Goal: Transaction & Acquisition: Obtain resource

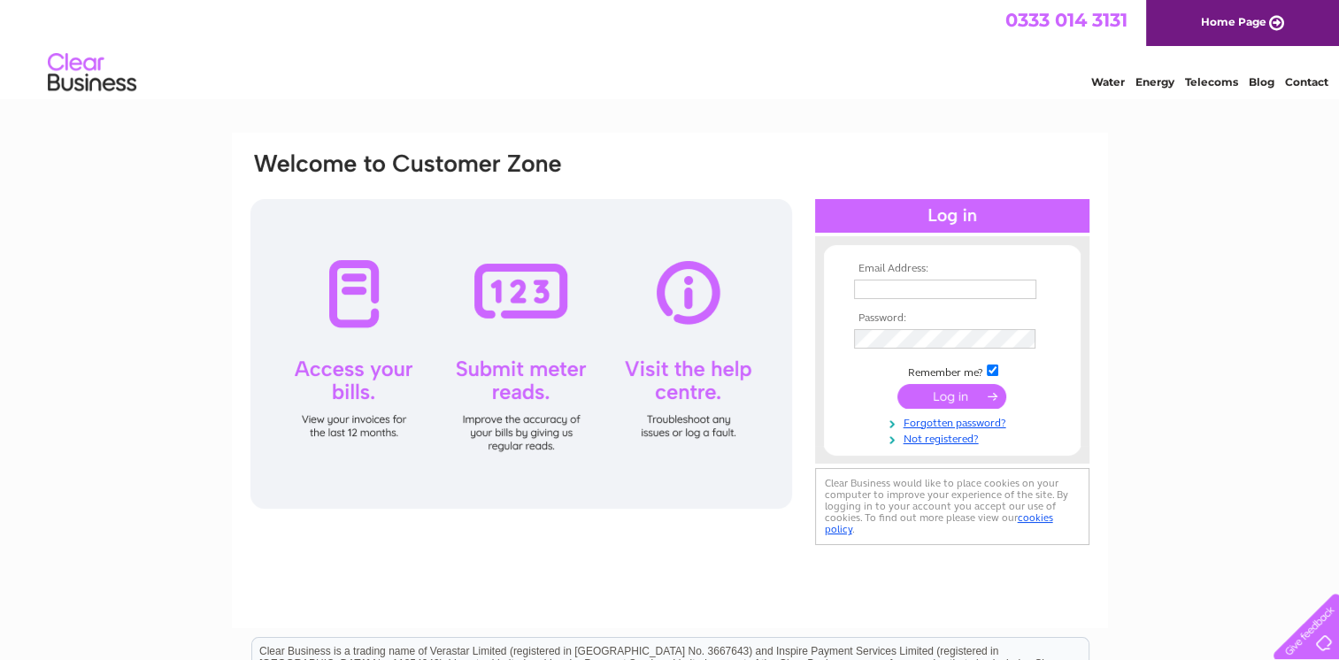
type input "rvcltd@outlook.com"
click at [952, 395] on input "submit" at bounding box center [951, 396] width 109 height 25
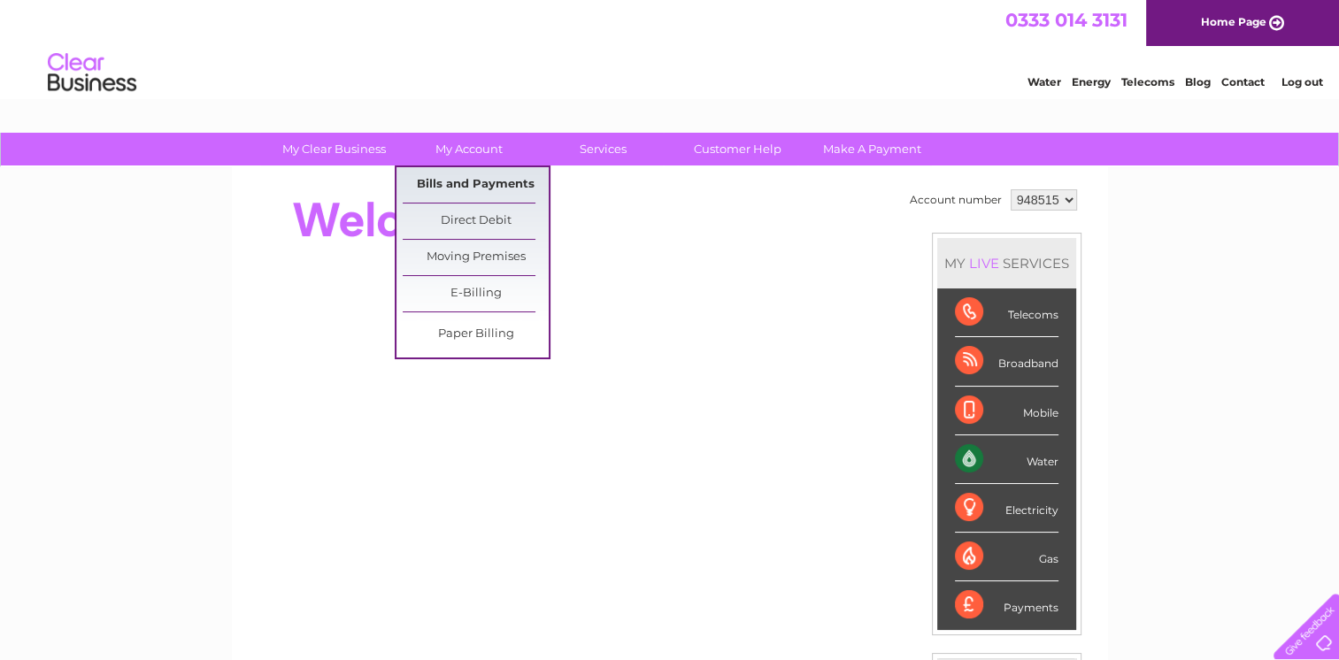
click at [466, 184] on link "Bills and Payments" at bounding box center [476, 184] width 146 height 35
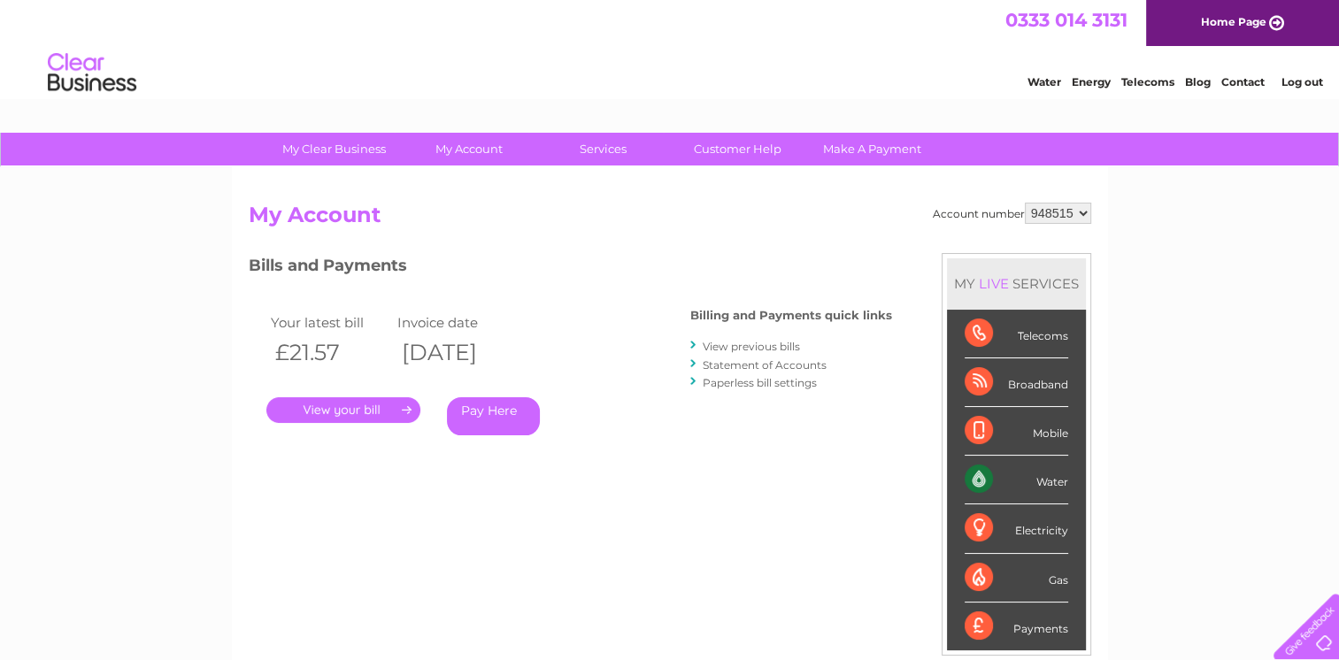
click at [366, 408] on link "." at bounding box center [343, 410] width 154 height 26
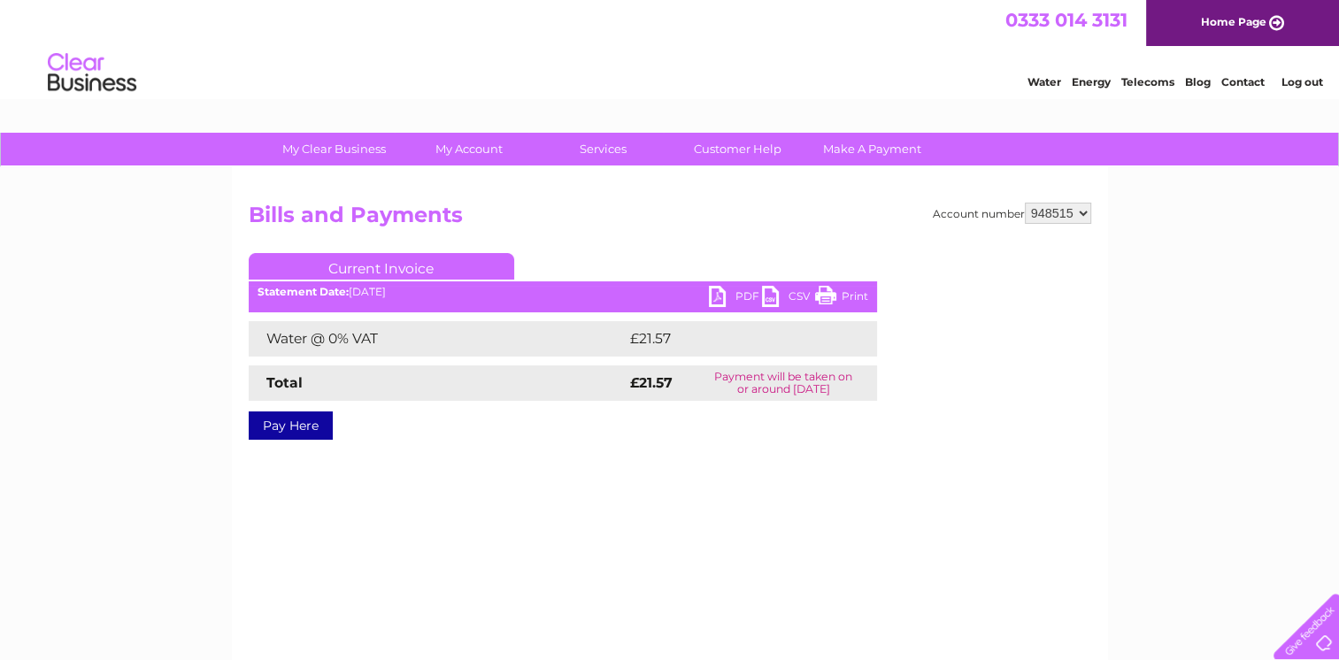
click at [743, 298] on link "PDF" at bounding box center [735, 299] width 53 height 26
click at [740, 298] on link "PDF" at bounding box center [735, 299] width 53 height 26
drag, startPoint x: 845, startPoint y: 297, endPoint x: 228, endPoint y: 555, distance: 668.8
click at [845, 297] on link "Print" at bounding box center [841, 299] width 53 height 26
click at [730, 294] on link "PDF" at bounding box center [735, 299] width 53 height 26
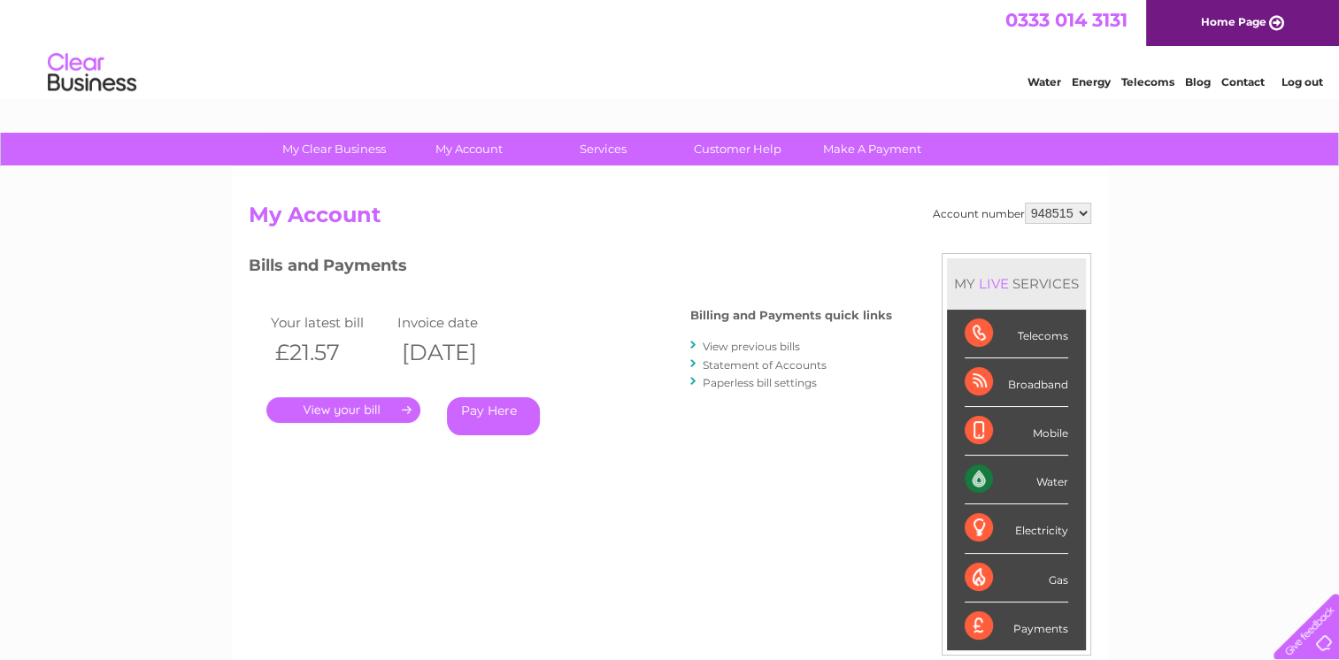
click at [753, 349] on link "View previous bills" at bounding box center [751, 346] width 97 height 13
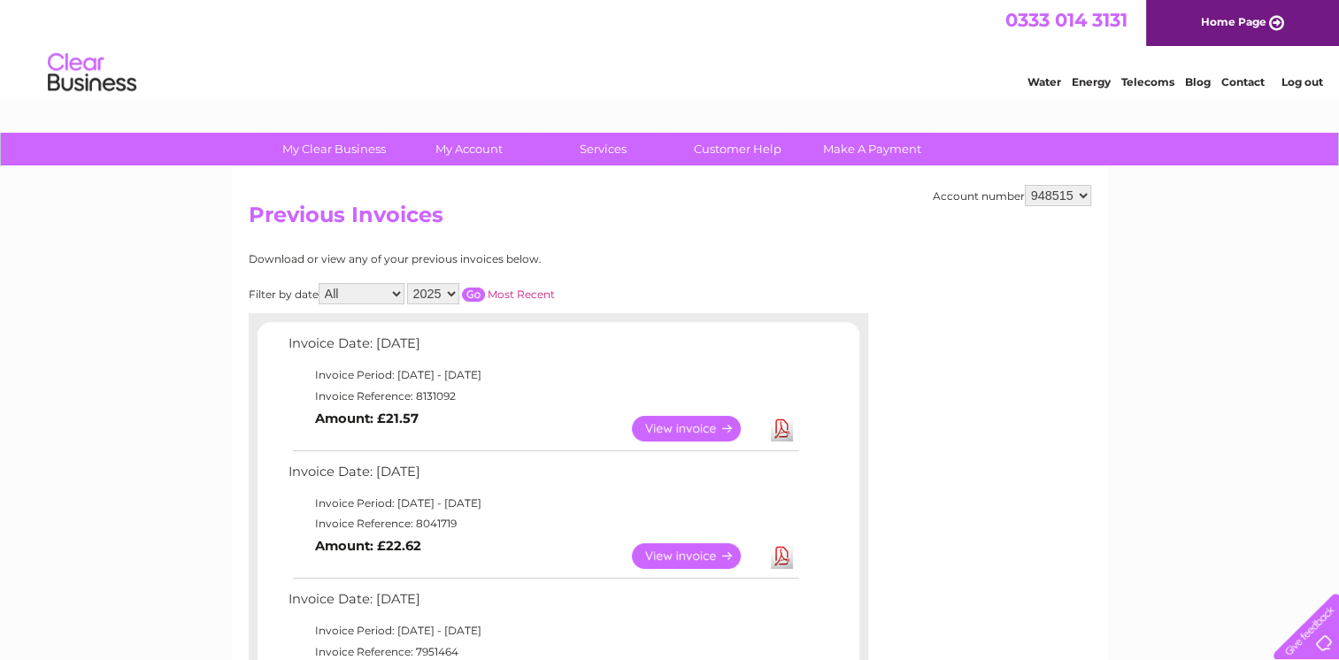
scroll to position [89, 0]
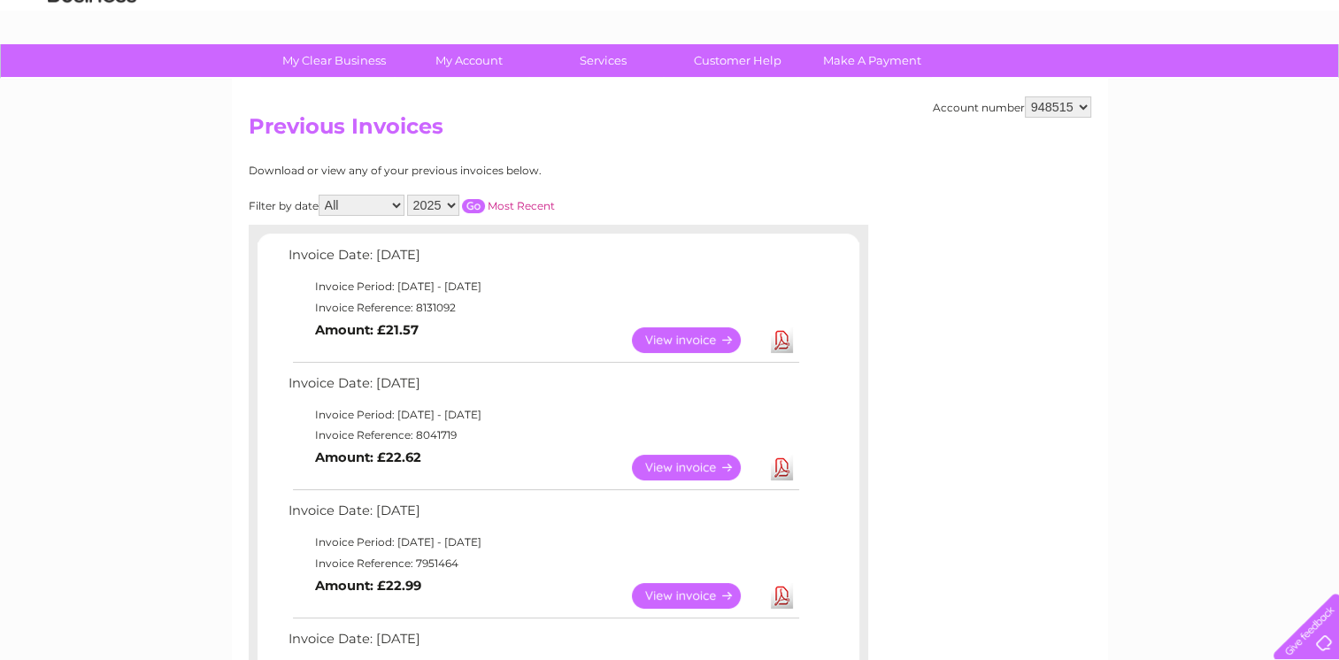
click at [779, 473] on link "Download" at bounding box center [782, 468] width 22 height 26
click at [778, 593] on link "Download" at bounding box center [782, 596] width 22 height 26
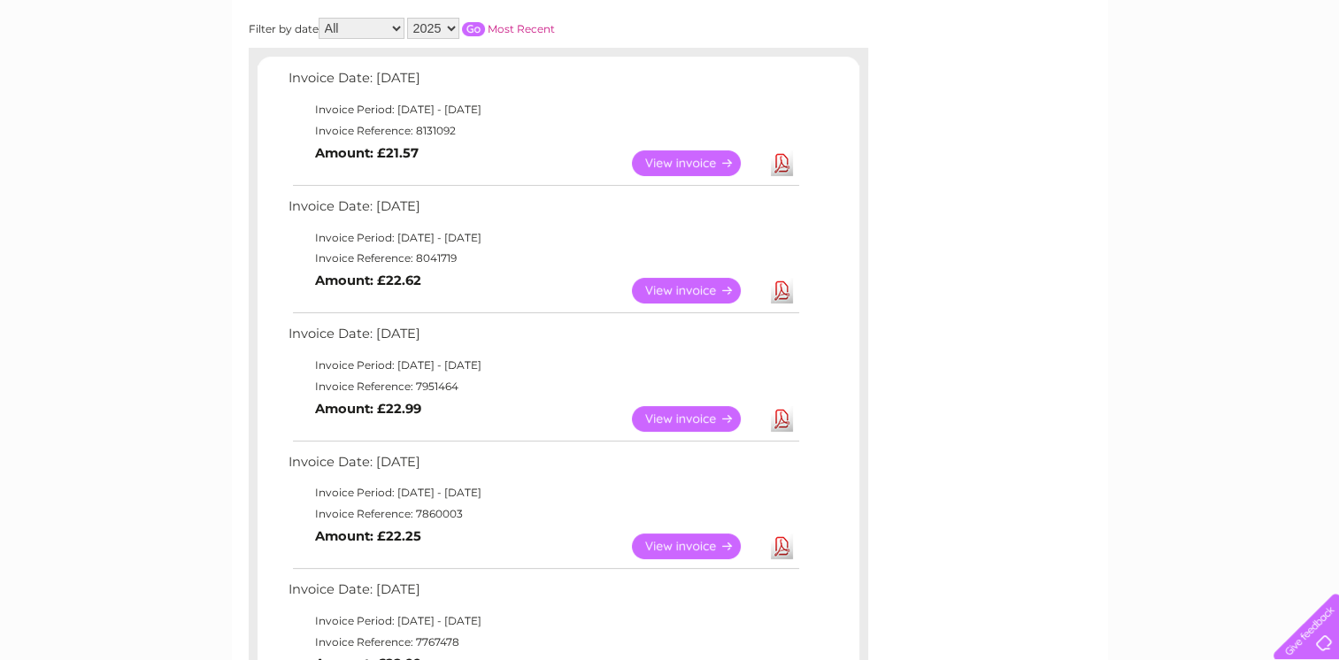
scroll to position [354, 0]
